Goal: Navigation & Orientation: Find specific page/section

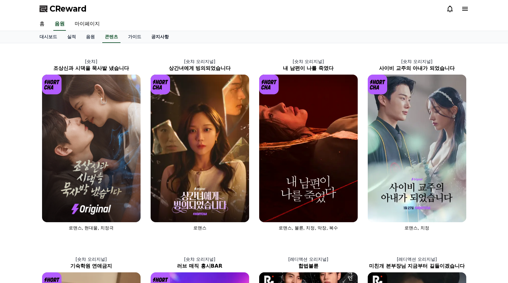
drag, startPoint x: 0, startPoint y: 0, endPoint x: 154, endPoint y: 38, distance: 158.2
click at [154, 38] on link "공지사항" at bounding box center [160, 37] width 28 height 12
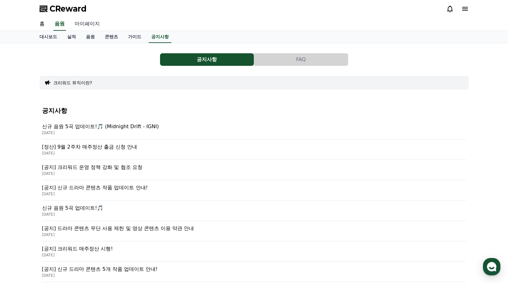
click at [82, 23] on link "마이페이지" at bounding box center [87, 24] width 35 height 13
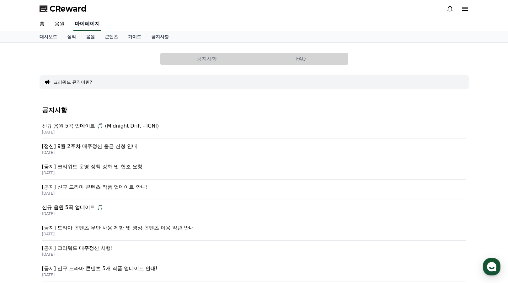
select select "**********"
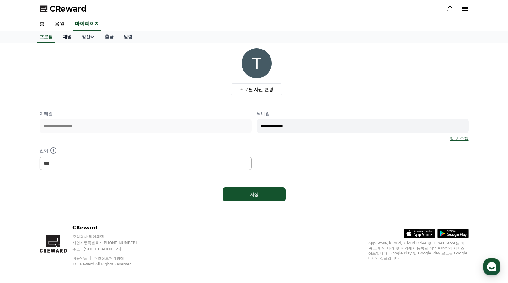
click at [70, 37] on link "채널" at bounding box center [67, 37] width 19 height 12
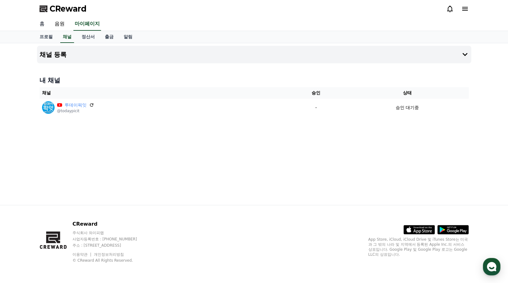
click at [40, 24] on link "홈" at bounding box center [41, 24] width 15 height 13
